Goal: Information Seeking & Learning: Learn about a topic

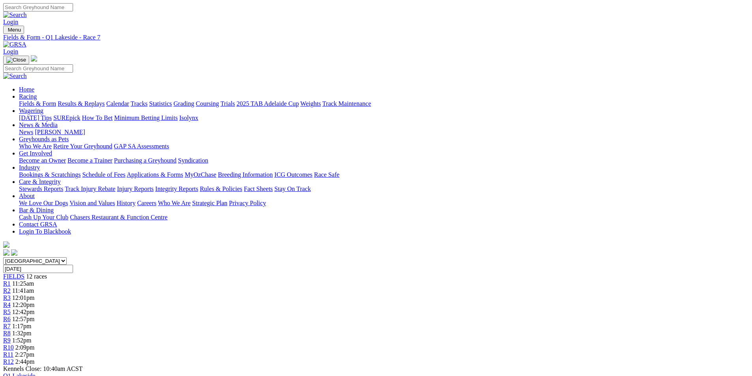
click at [266, 294] on div "R3 12:01pm" at bounding box center [375, 297] width 745 height 7
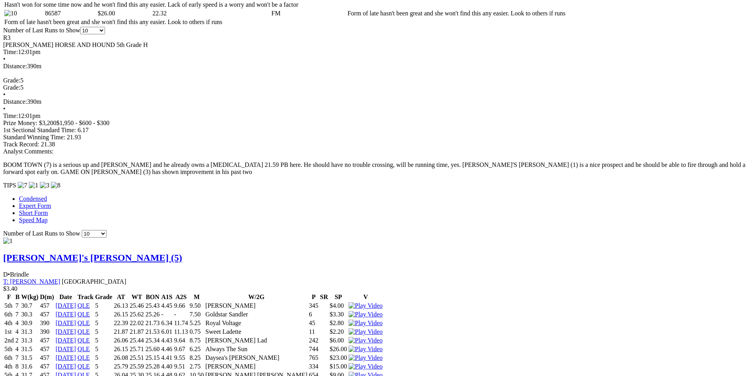
scroll to position [592, 0]
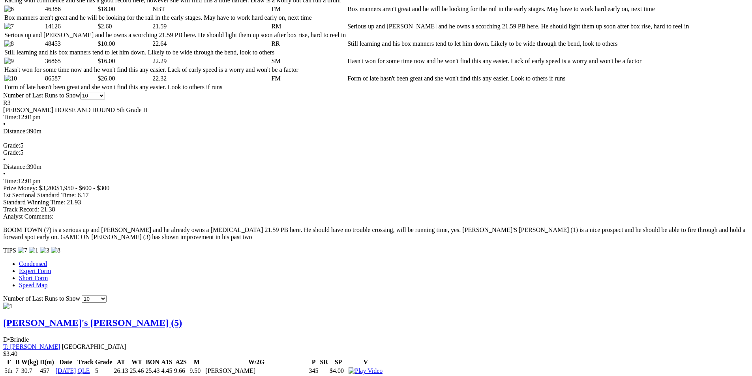
scroll to position [517, 0]
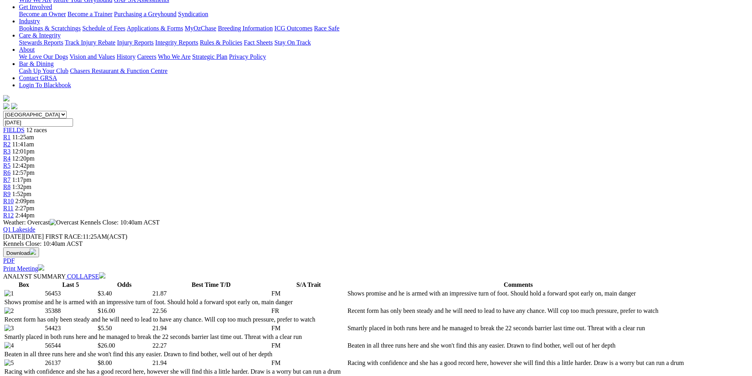
scroll to position [0, 0]
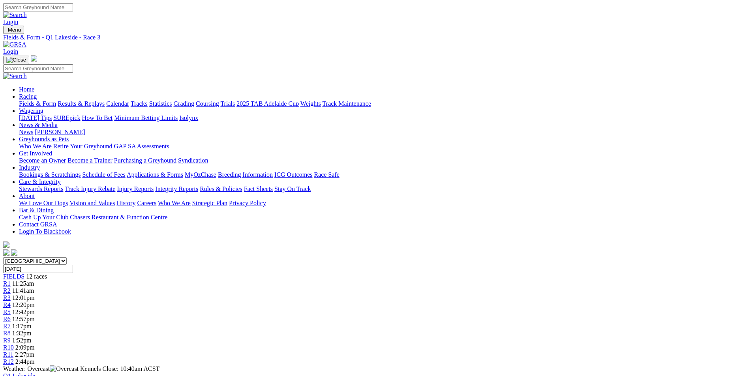
click at [11, 309] on span "R5" at bounding box center [6, 312] width 7 height 7
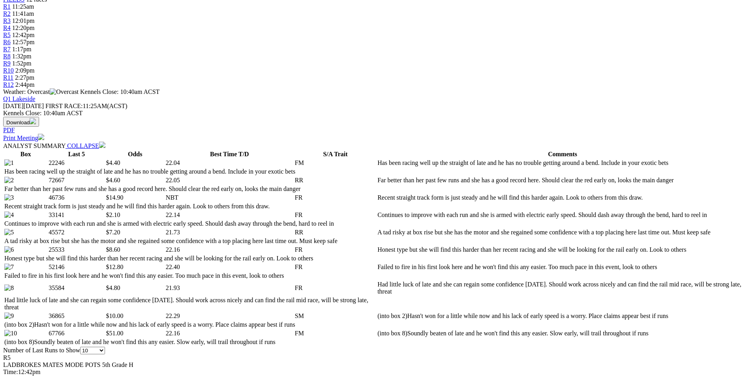
scroll to position [316, 0]
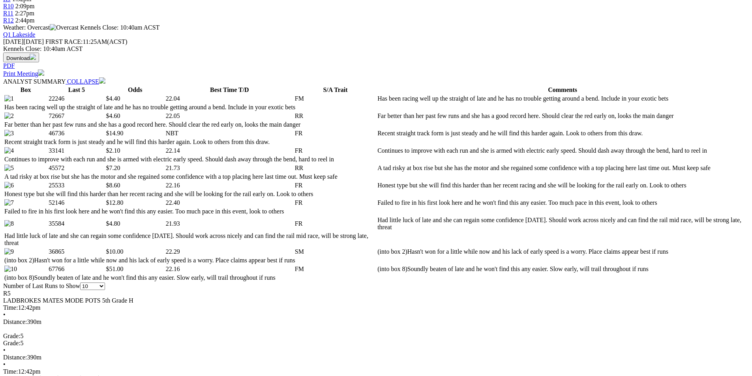
scroll to position [355, 0]
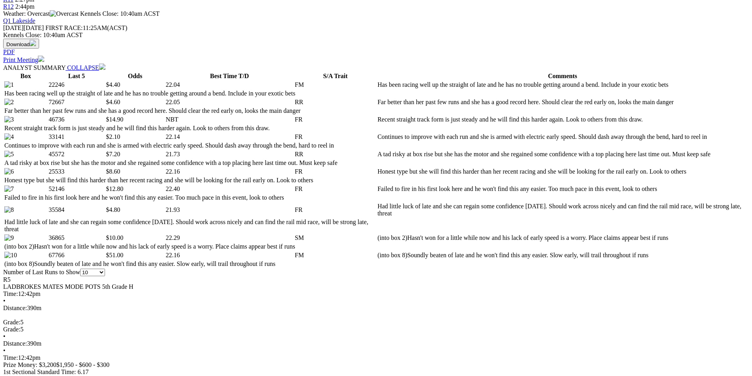
select select "20"
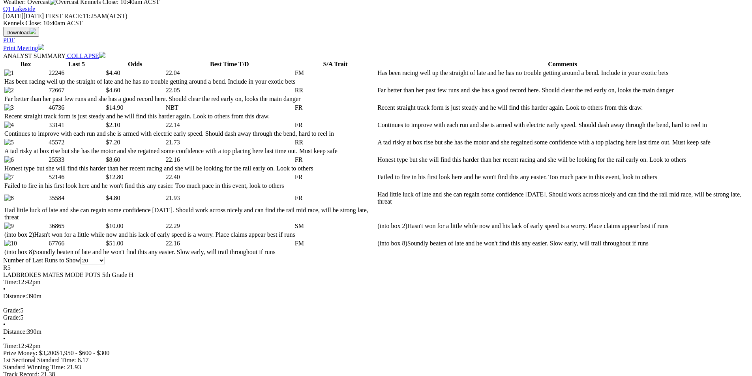
scroll to position [395, 0]
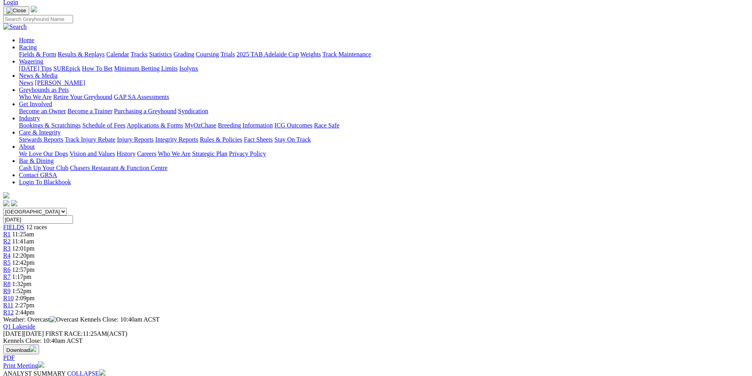
scroll to position [0, 0]
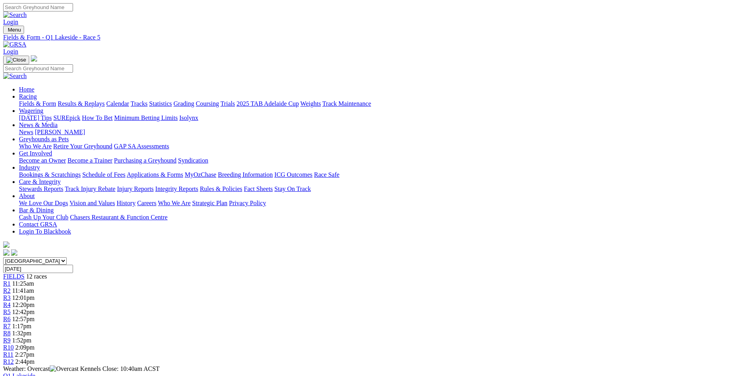
select select "10"
click at [24, 273] on span "FIELDS" at bounding box center [13, 276] width 21 height 7
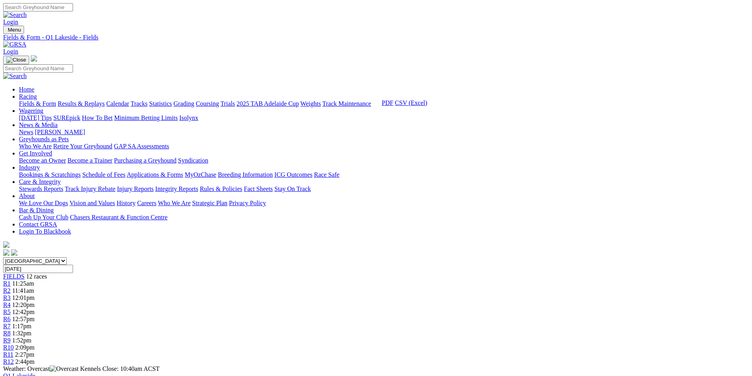
click at [427, 106] on link "CSV (Excel)" at bounding box center [411, 102] width 32 height 7
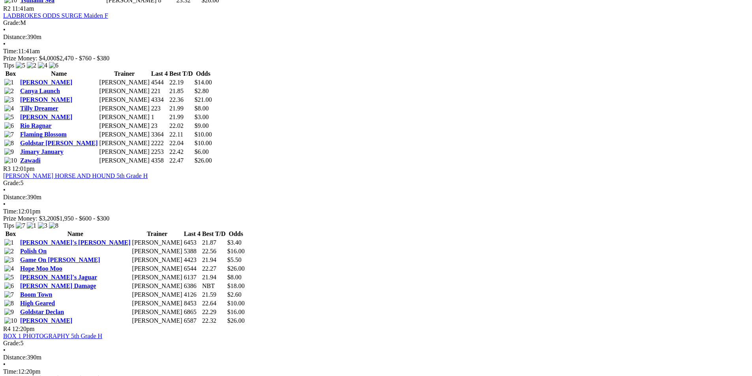
scroll to position [592, 0]
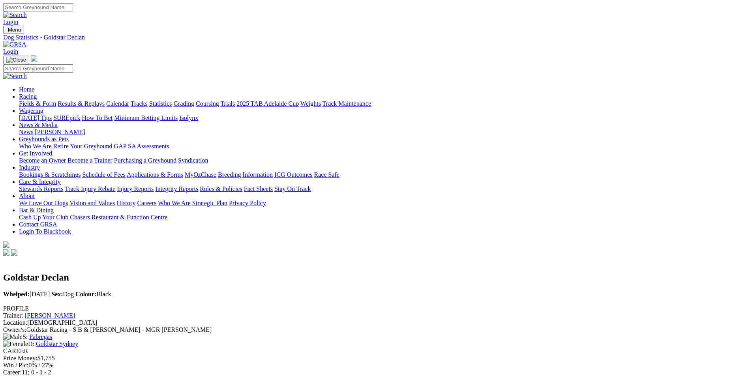
click at [56, 100] on link "Fields & Form" at bounding box center [37, 103] width 37 height 7
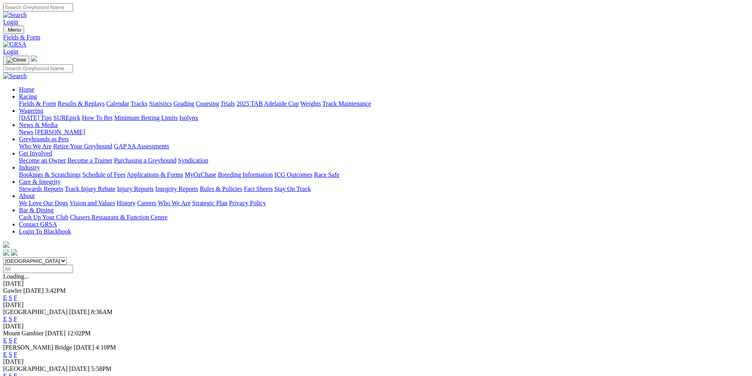
click at [67, 257] on select "[GEOGRAPHIC_DATA] [GEOGRAPHIC_DATA] [GEOGRAPHIC_DATA] [GEOGRAPHIC_DATA] [GEOGRA…" at bounding box center [35, 260] width 64 height 7
select select "QLD"
click at [67, 257] on select "[GEOGRAPHIC_DATA] [GEOGRAPHIC_DATA] [GEOGRAPHIC_DATA] [GEOGRAPHIC_DATA] [GEOGRA…" at bounding box center [35, 260] width 64 height 7
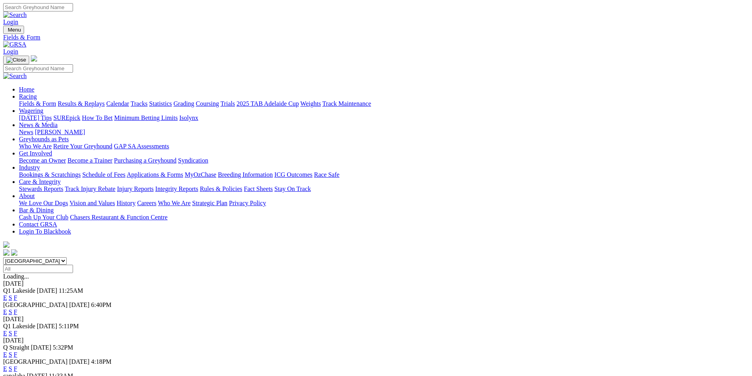
click at [17, 294] on link "F" at bounding box center [16, 297] width 4 height 7
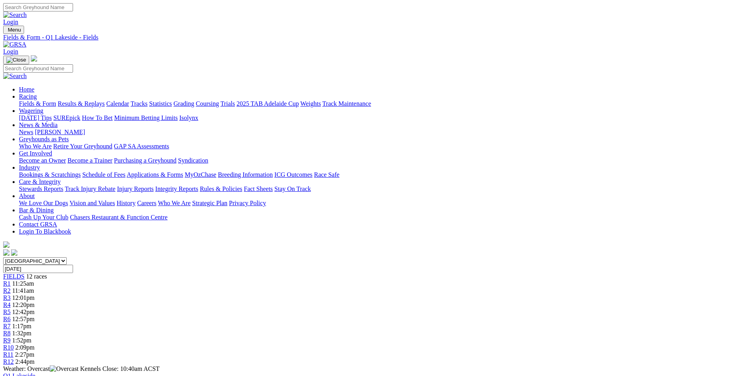
click at [56, 100] on link "Fields & Form" at bounding box center [37, 103] width 37 height 7
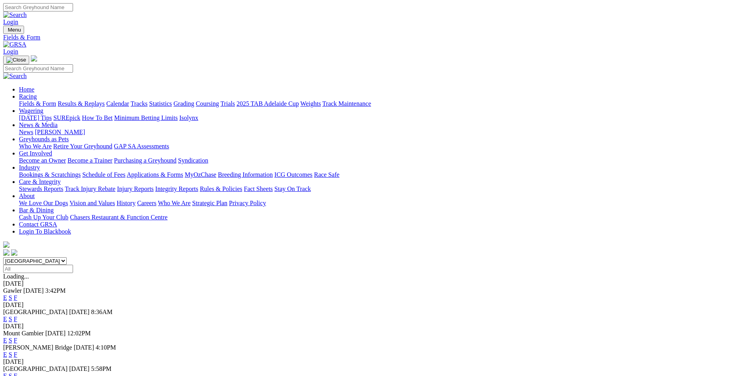
click at [67, 257] on select "[GEOGRAPHIC_DATA] [GEOGRAPHIC_DATA] [GEOGRAPHIC_DATA] [GEOGRAPHIC_DATA] [GEOGRA…" at bounding box center [35, 260] width 64 height 7
select select "QLD"
click at [67, 257] on select "[GEOGRAPHIC_DATA] [GEOGRAPHIC_DATA] [GEOGRAPHIC_DATA] [GEOGRAPHIC_DATA] [GEOGRA…" at bounding box center [35, 260] width 64 height 7
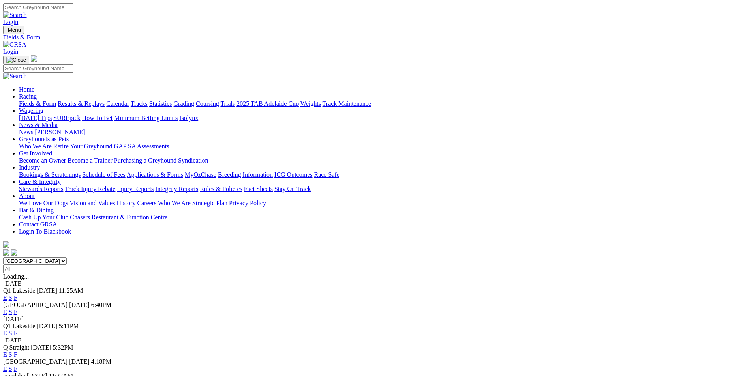
click at [7, 294] on link "E" at bounding box center [5, 297] width 4 height 7
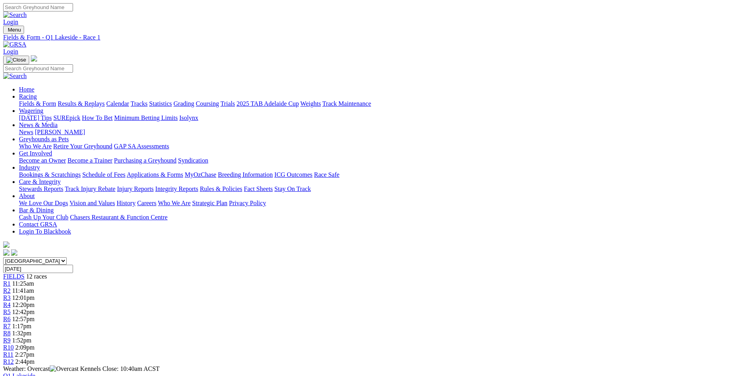
click at [344, 309] on div "R5 12:42pm" at bounding box center [375, 312] width 745 height 7
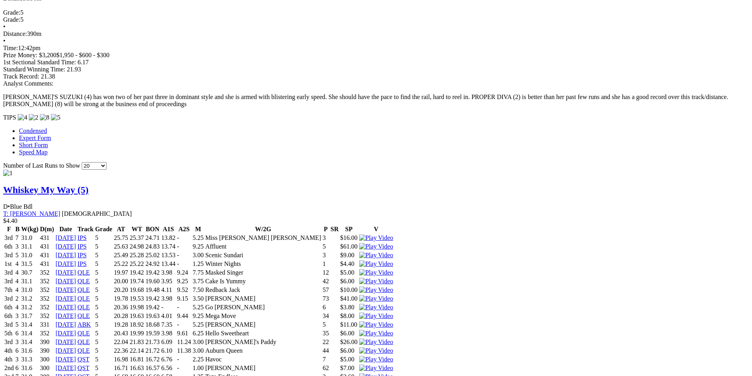
scroll to position [710, 0]
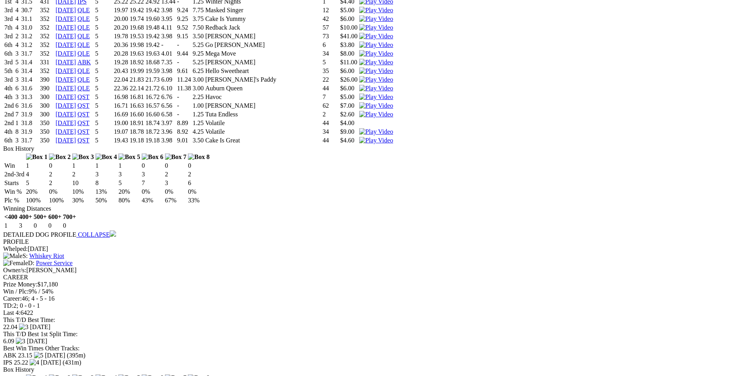
scroll to position [951, 0]
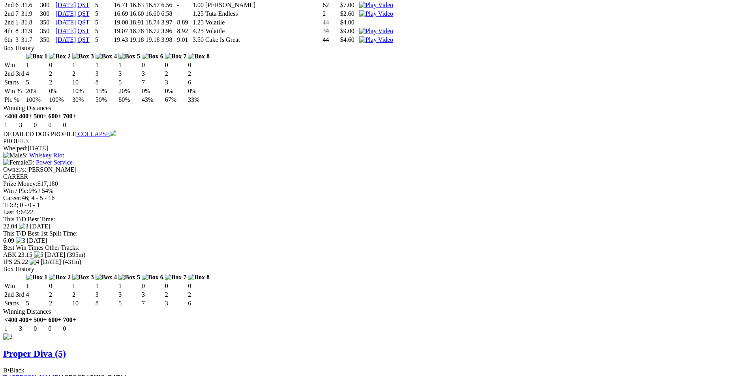
scroll to position [1030, 0]
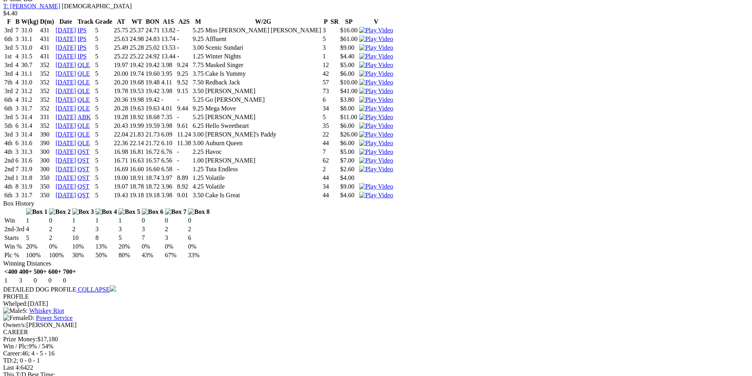
scroll to position [833, 0]
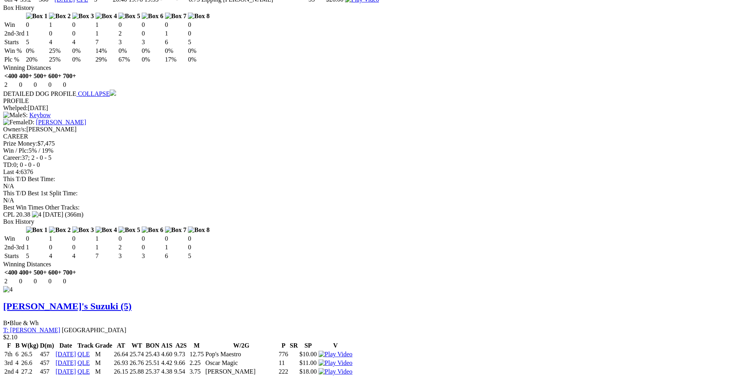
scroll to position [2056, 0]
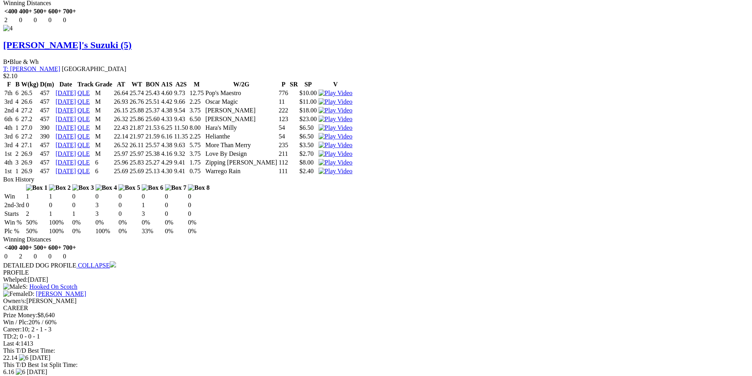
scroll to position [2293, 0]
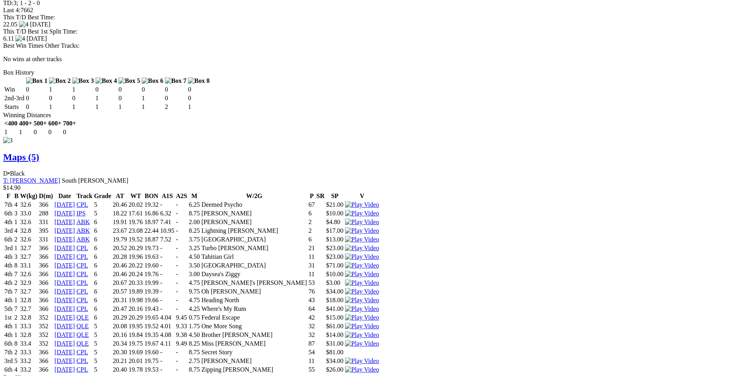
scroll to position [1662, 0]
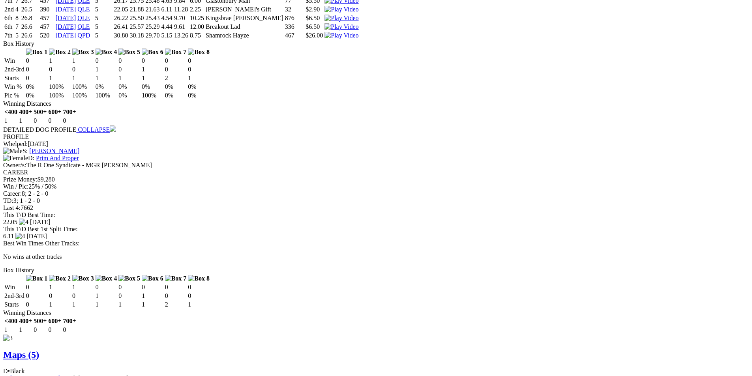
scroll to position [1464, 0]
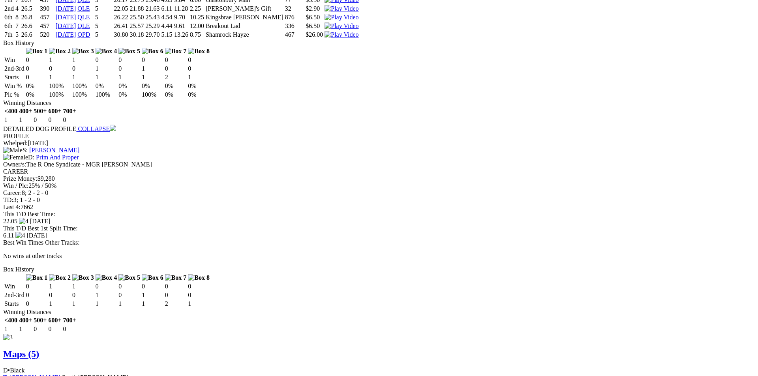
drag, startPoint x: 464, startPoint y: 24, endPoint x: 467, endPoint y: 31, distance: 7.3
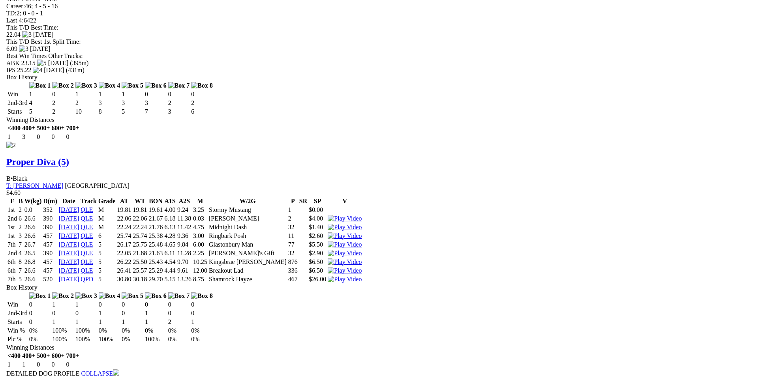
scroll to position [1228, 0]
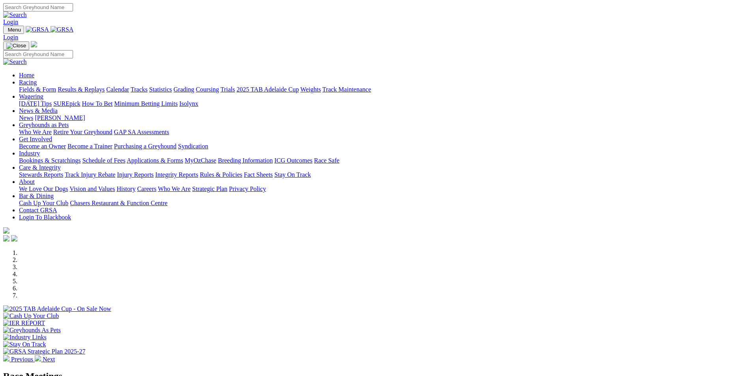
scroll to position [79, 0]
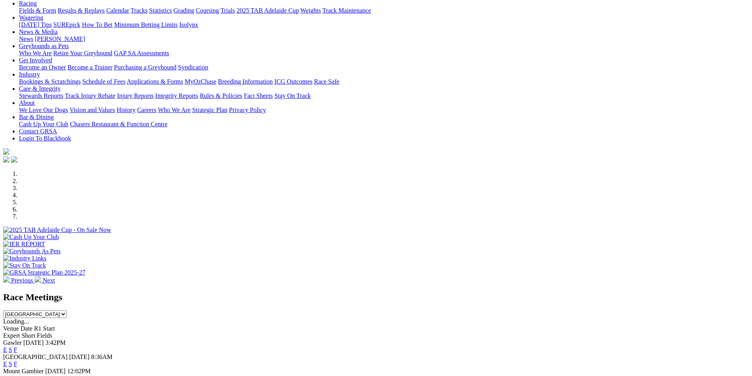
select select "QLD"
click at [67, 311] on select "[GEOGRAPHIC_DATA] [GEOGRAPHIC_DATA] [GEOGRAPHIC_DATA] [GEOGRAPHIC_DATA] [GEOGRA…" at bounding box center [35, 314] width 64 height 7
click at [7, 346] on link "E" at bounding box center [5, 349] width 4 height 7
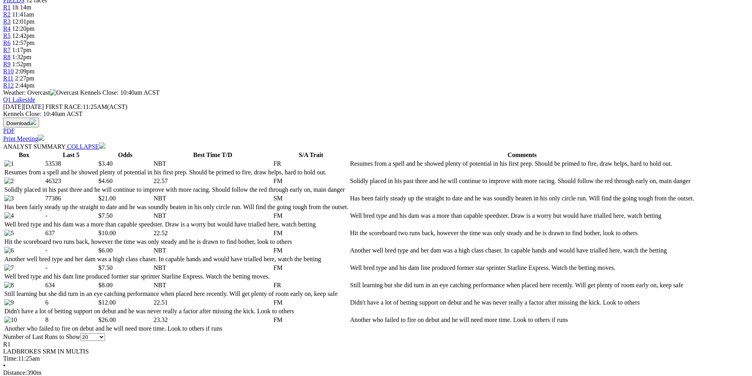
scroll to position [79, 0]
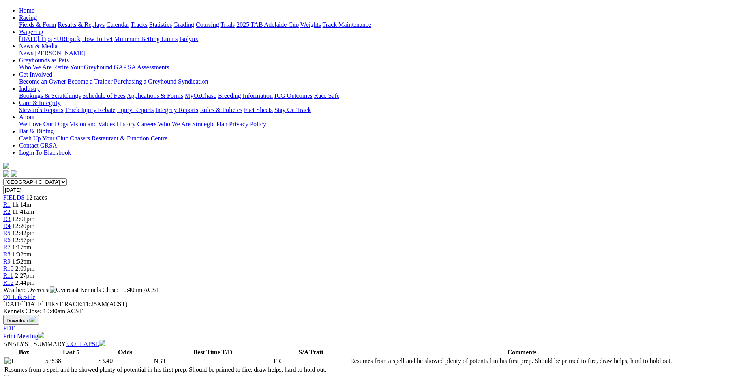
click at [343, 230] on div "R5 12:42pm" at bounding box center [375, 233] width 745 height 7
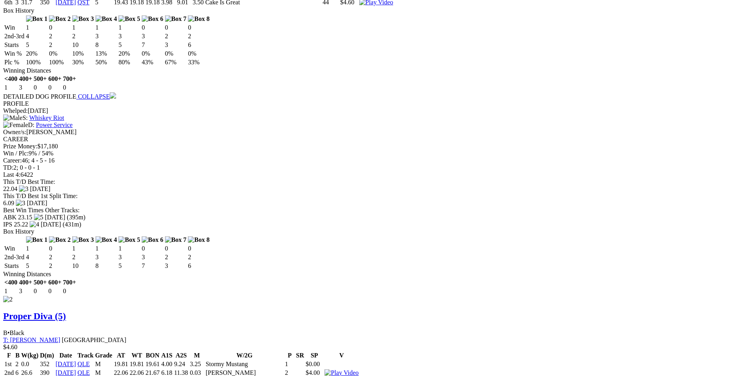
scroll to position [1026, 0]
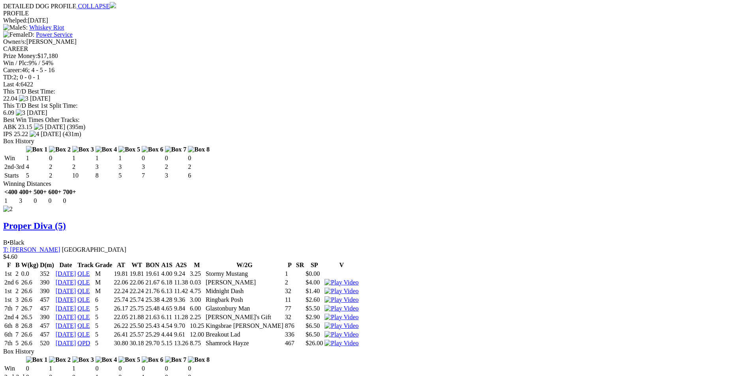
scroll to position [1144, 0]
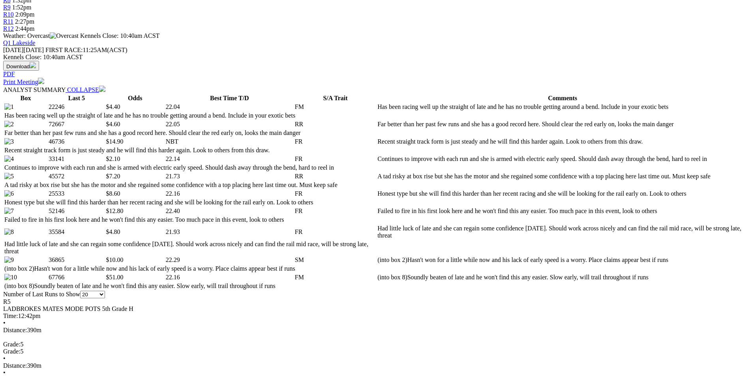
scroll to position [372, 0]
